Goal: Find specific page/section: Find specific page/section

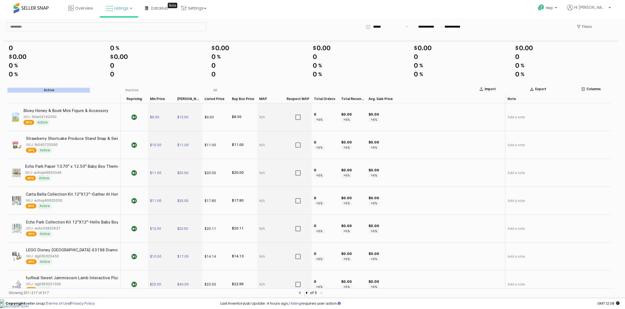
click at [131, 13] on link "Listings" at bounding box center [119, 8] width 35 height 16
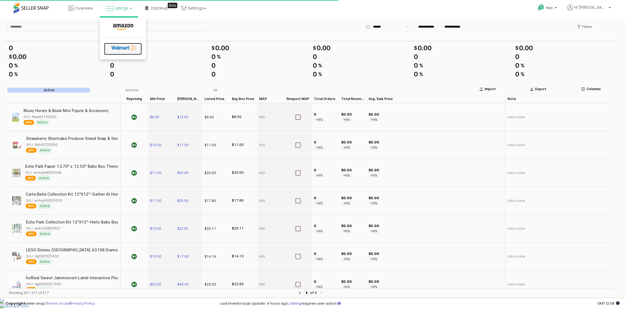
click at [134, 45] on icon at bounding box center [123, 48] width 29 height 8
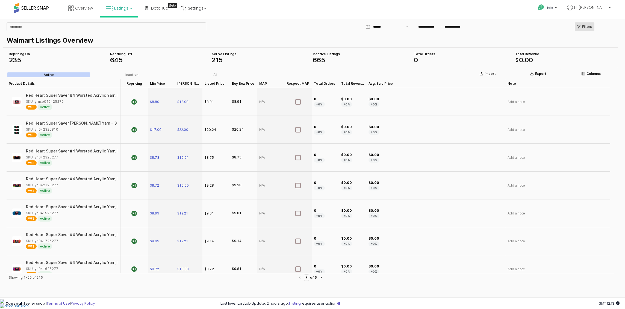
click at [580, 27] on icon "App Frame" at bounding box center [578, 26] width 3 height 3
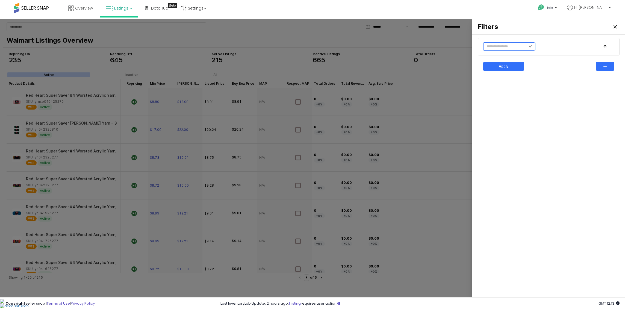
click at [511, 47] on input "text" at bounding box center [509, 46] width 52 height 8
click at [504, 89] on li "Is Repricing" at bounding box center [501, 92] width 37 height 9
click at [531, 66] on li "No" at bounding box center [535, 65] width 30 height 9
click at [514, 66] on div "Apply" at bounding box center [503, 66] width 36 height 8
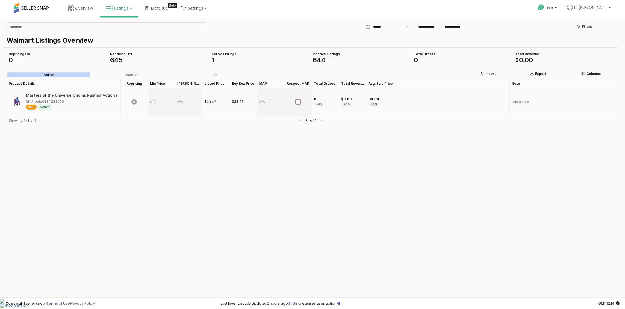
click at [14, 101] on img "App Frame" at bounding box center [17, 102] width 10 height 10
click at [46, 96] on div "Masters of the Universe Origins Panthor Action Figure with Removable Saddle, MO…" at bounding box center [123, 95] width 194 height 4
click at [19, 102] on img "App Frame" at bounding box center [17, 102] width 10 height 10
click at [37, 96] on div "Masters of the Universe Origins Panthor Action Figure with Removable Saddle, MO…" at bounding box center [122, 95] width 194 height 4
click at [48, 102] on div "SKU: bbts0331251000" at bounding box center [45, 101] width 38 height 5
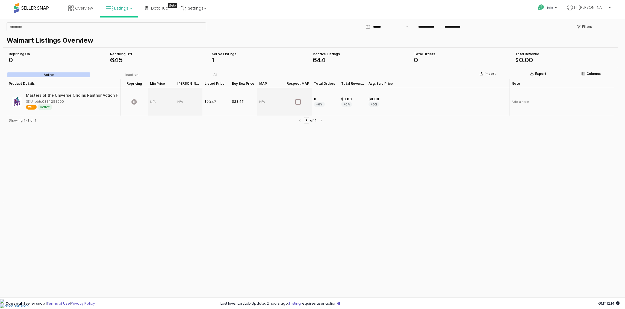
click at [48, 102] on div "SKU: bbts0331251000" at bounding box center [45, 101] width 38 height 5
copy div "bbts0331251000"
click at [153, 103] on div "App Frame" at bounding box center [161, 102] width 27 height 28
type input "**"
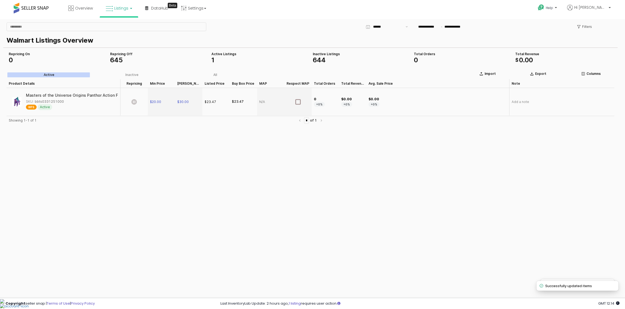
click at [134, 101] on icon "App Frame" at bounding box center [133, 101] width 5 height 5
